Goal: Information Seeking & Learning: Check status

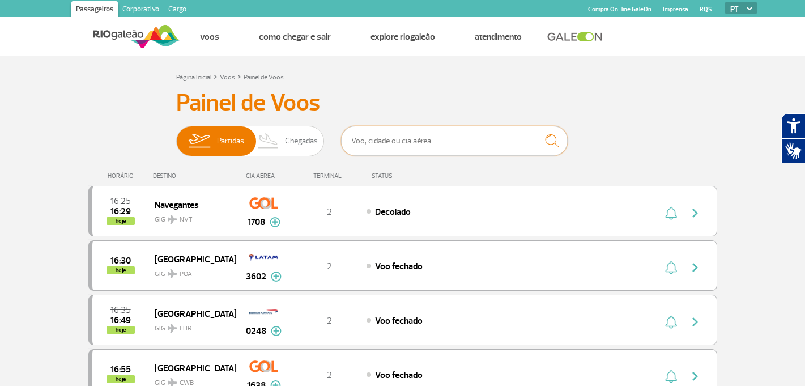
click at [363, 147] on input "text" at bounding box center [454, 141] width 227 height 30
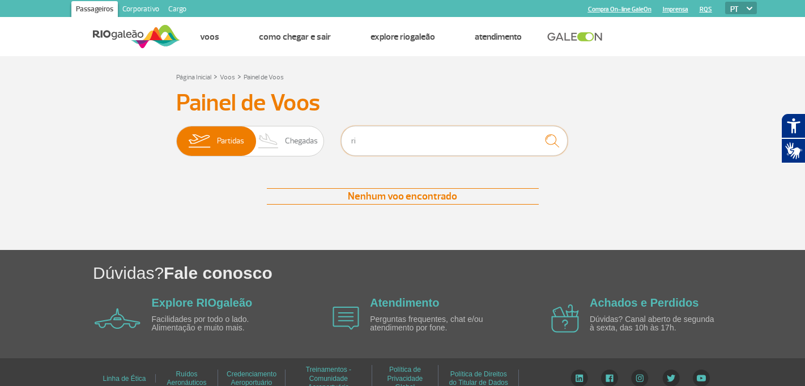
type input "r"
drag, startPoint x: 415, startPoint y: 146, endPoint x: 263, endPoint y: 143, distance: 152.5
click at [263, 143] on div "Partidas Chegadas Rio de Janeiro" at bounding box center [402, 143] width 453 height 34
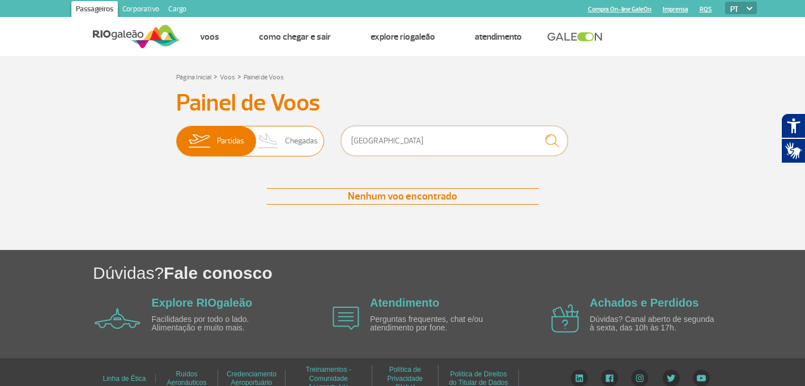
type input "S"
type input "F"
type input "GIG"
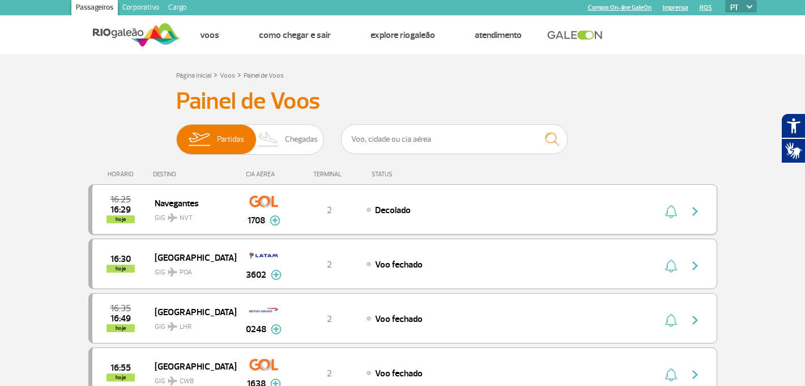
scroll to position [2, 0]
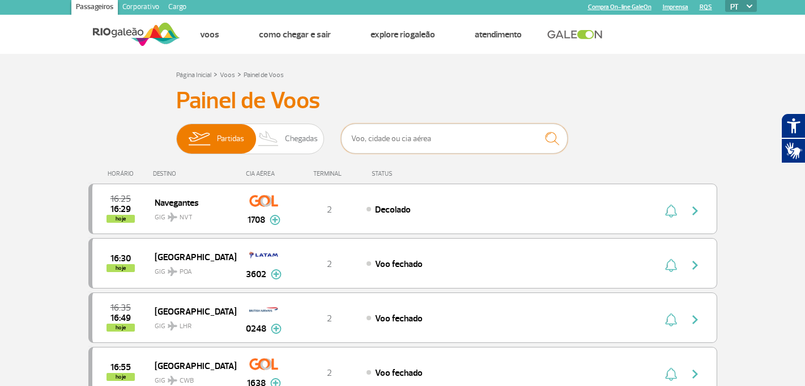
click at [409, 146] on input "text" at bounding box center [454, 139] width 227 height 30
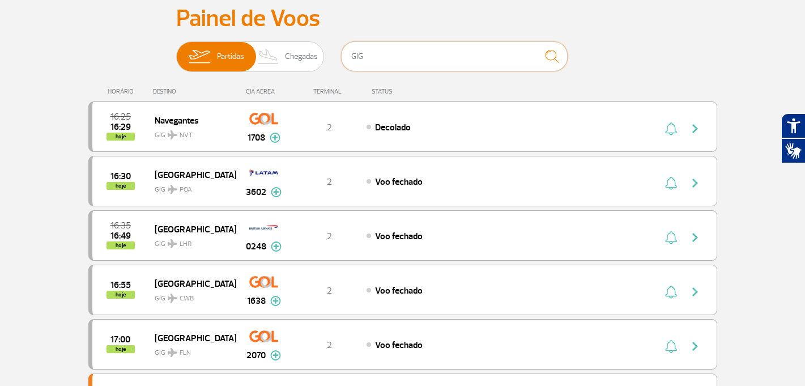
scroll to position [14, 0]
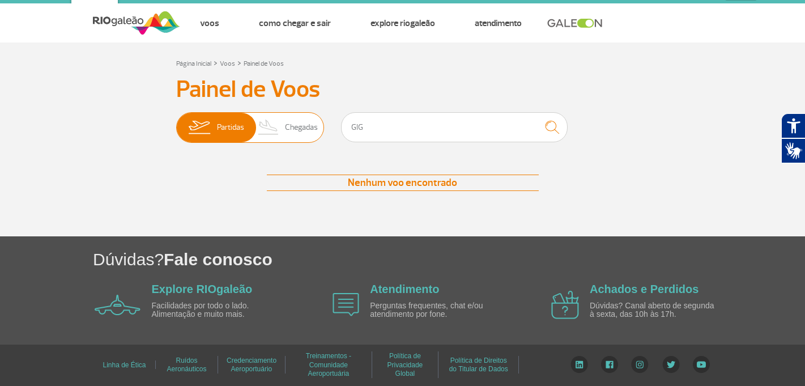
click at [287, 133] on span "Chegadas" at bounding box center [301, 127] width 33 height 29
click at [176, 122] on input "Partidas Chegadas" at bounding box center [176, 122] width 0 height 0
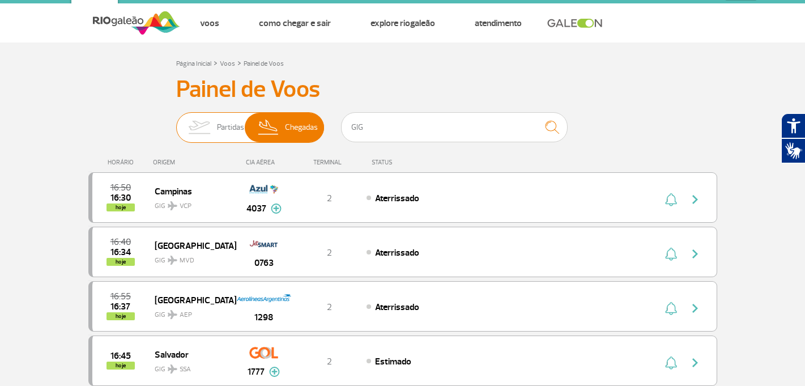
click at [199, 121] on img at bounding box center [199, 127] width 36 height 29
click at [176, 122] on input "Partidas Chegadas" at bounding box center [176, 122] width 0 height 0
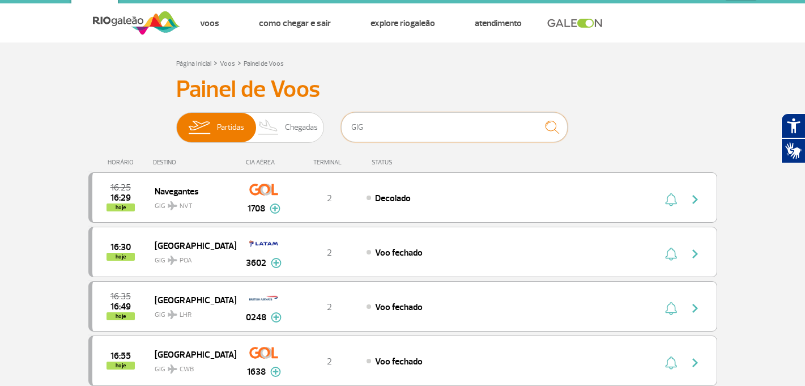
click at [417, 130] on input "GIG" at bounding box center [454, 127] width 227 height 30
drag, startPoint x: 417, startPoint y: 130, endPoint x: 324, endPoint y: 129, distance: 92.9
click at [329, 129] on div "Partidas Chegadas GIG" at bounding box center [402, 129] width 453 height 34
click at [302, 126] on span "Chegadas" at bounding box center [301, 127] width 33 height 29
click at [176, 122] on input "Partidas Chegadas" at bounding box center [176, 122] width 0 height 0
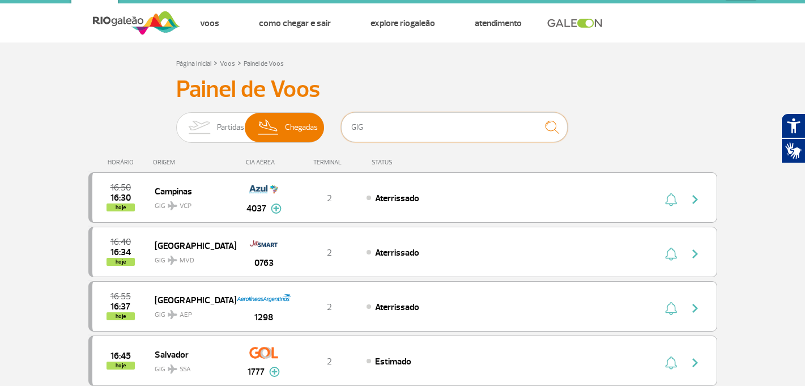
click at [383, 123] on input "GIG" at bounding box center [454, 127] width 227 height 30
type input "G"
type input "S"
type input "SSA"
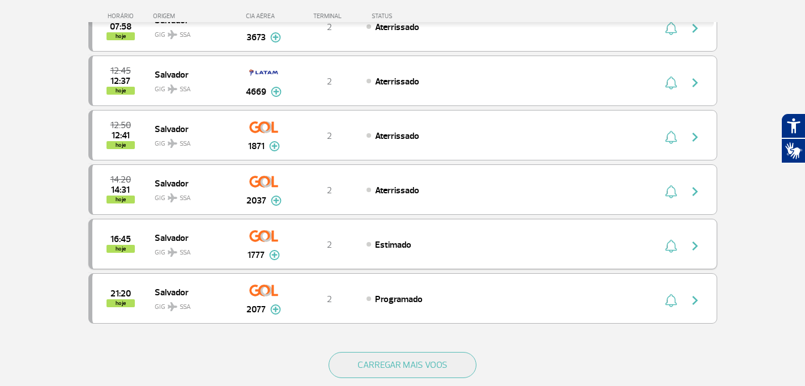
scroll to position [400, 0]
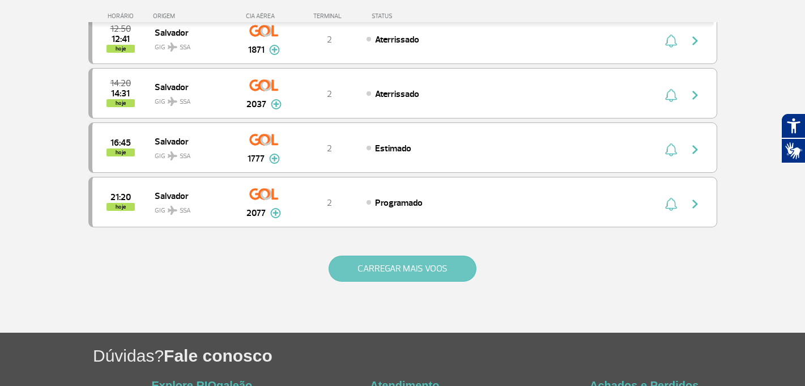
click at [376, 262] on button "CARREGAR MAIS VOOS" at bounding box center [403, 269] width 148 height 26
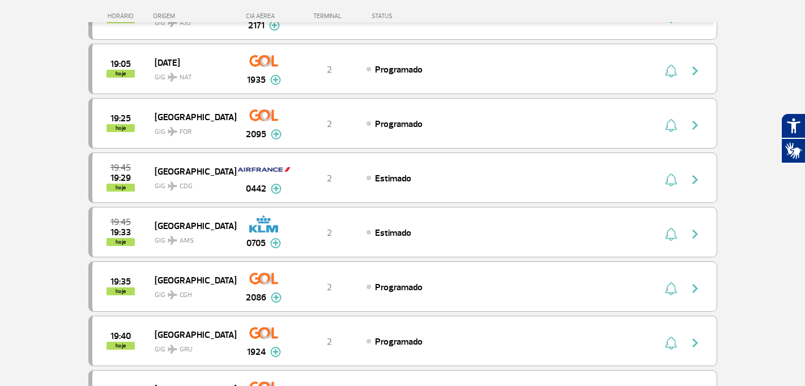
scroll to position [1253, 0]
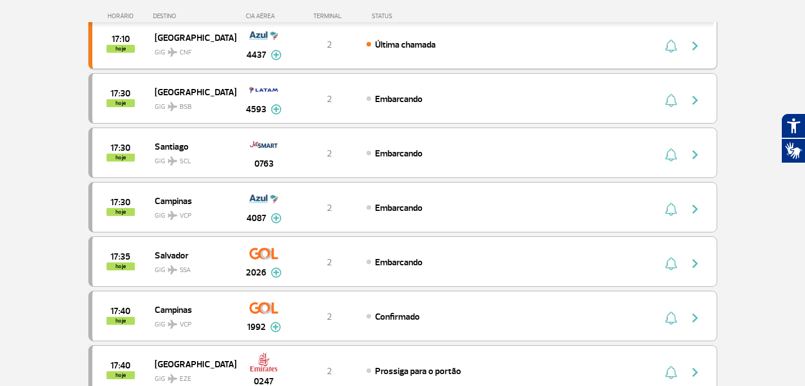
scroll to position [449, 0]
click at [395, 259] on span "Embarcando" at bounding box center [399, 262] width 48 height 11
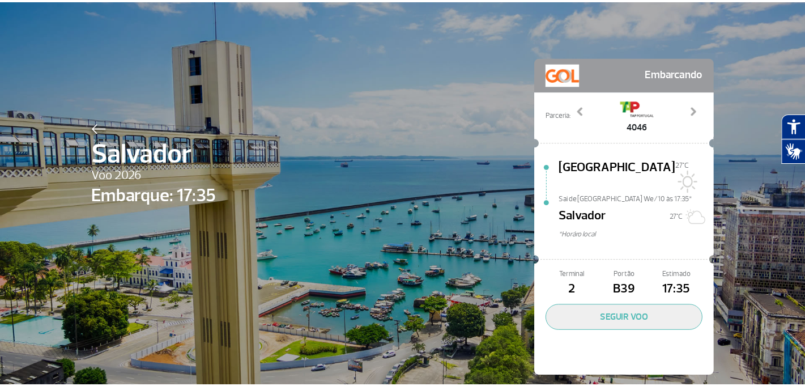
scroll to position [11, 0]
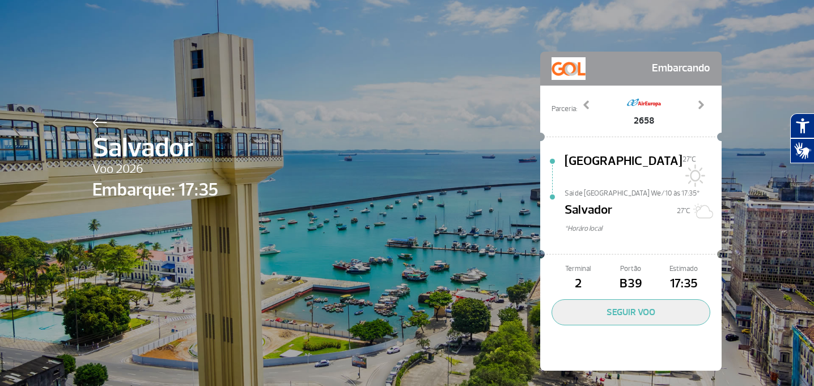
click at [691, 274] on span "17:35" at bounding box center [683, 283] width 53 height 19
drag, startPoint x: 571, startPoint y: 269, endPoint x: 693, endPoint y: 265, distance: 121.9
click at [693, 265] on div "Terminal 2 Portão B39 Estimado 17:35" at bounding box center [630, 278] width 159 height 30
click at [693, 274] on span "17:35" at bounding box center [683, 283] width 53 height 19
click at [587, 104] on span at bounding box center [586, 104] width 11 height 11
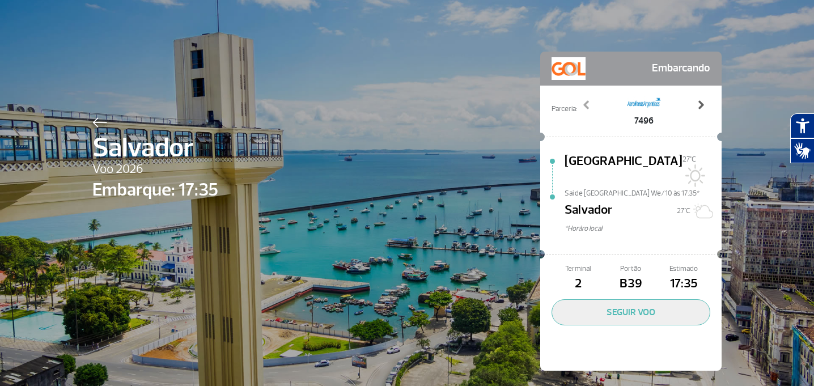
click at [701, 100] on span at bounding box center [700, 104] width 11 height 11
